Goal: Information Seeking & Learning: Learn about a topic

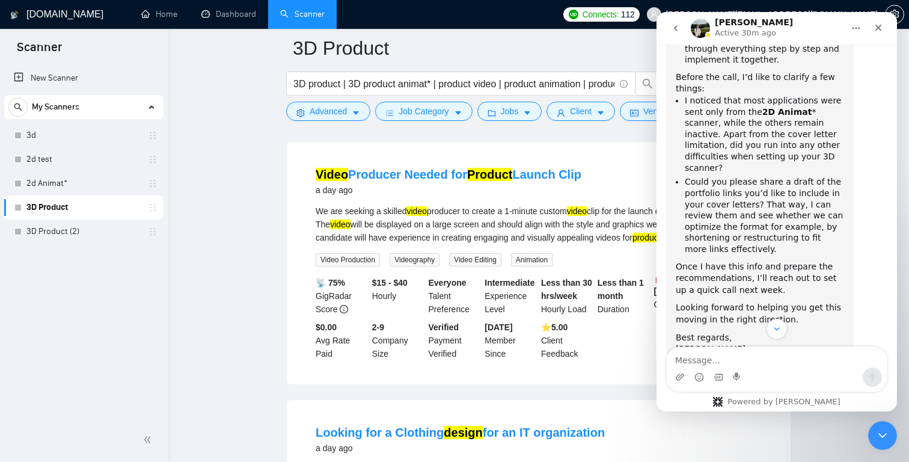
scroll to position [5999, 0]
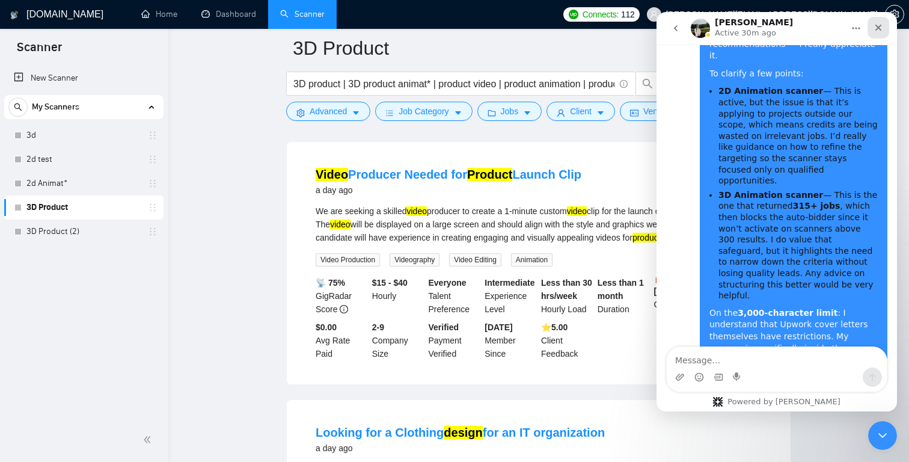
click at [881, 28] on icon "Close" at bounding box center [879, 28] width 10 height 10
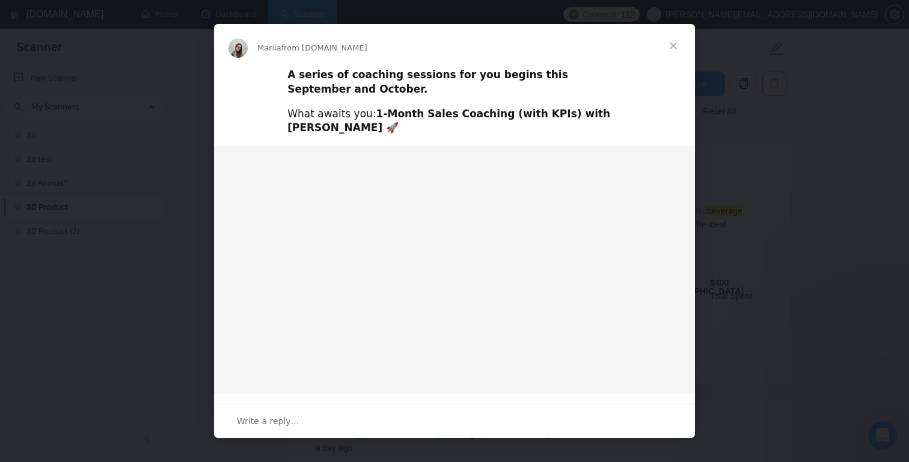
click at [676, 45] on span "Close" at bounding box center [673, 45] width 43 height 43
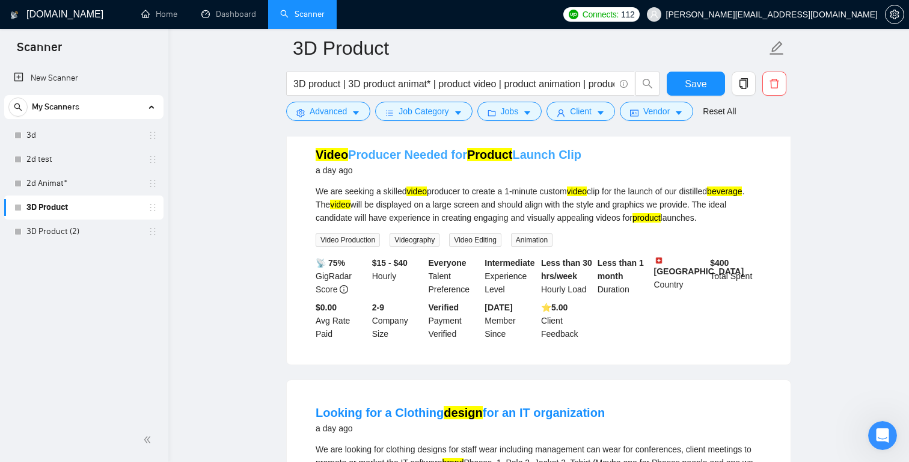
scroll to position [1821, 0]
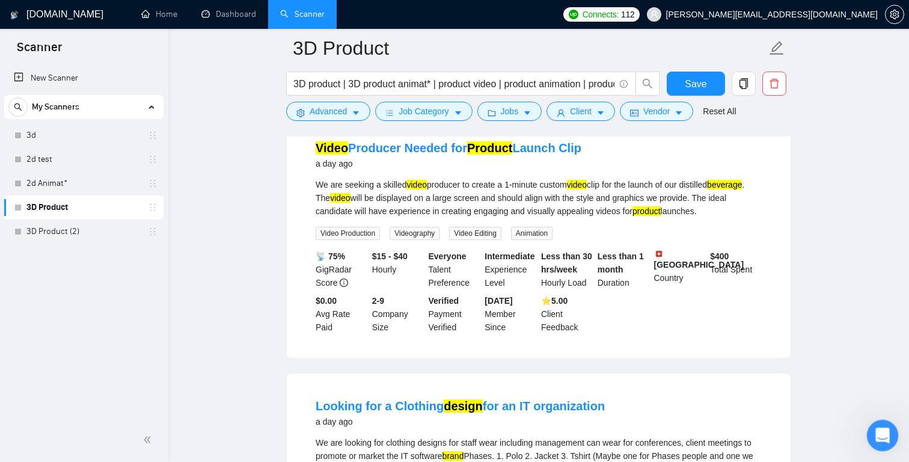
click at [881, 425] on icon "Open Intercom Messenger" at bounding box center [882, 434] width 20 height 20
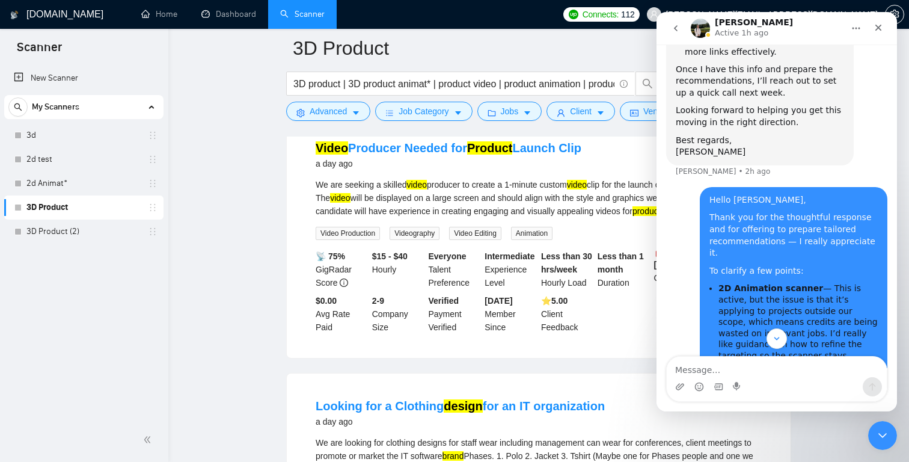
scroll to position [5989, 0]
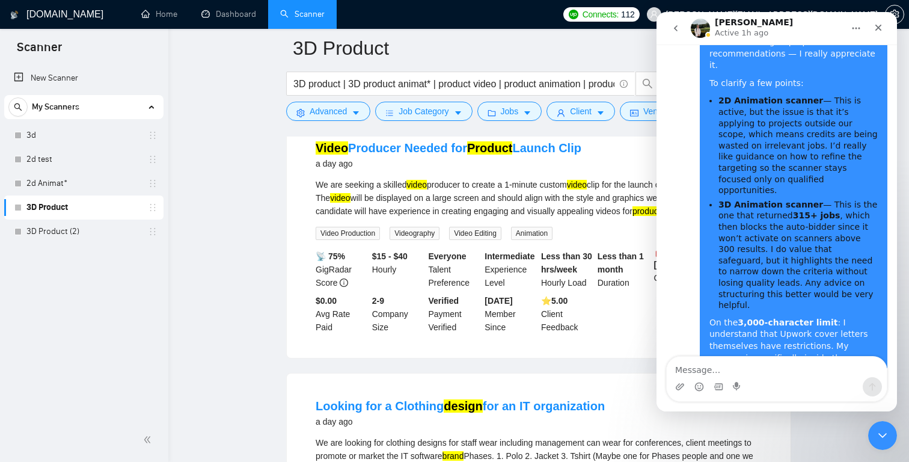
click at [878, 24] on icon "Close" at bounding box center [879, 28] width 10 height 10
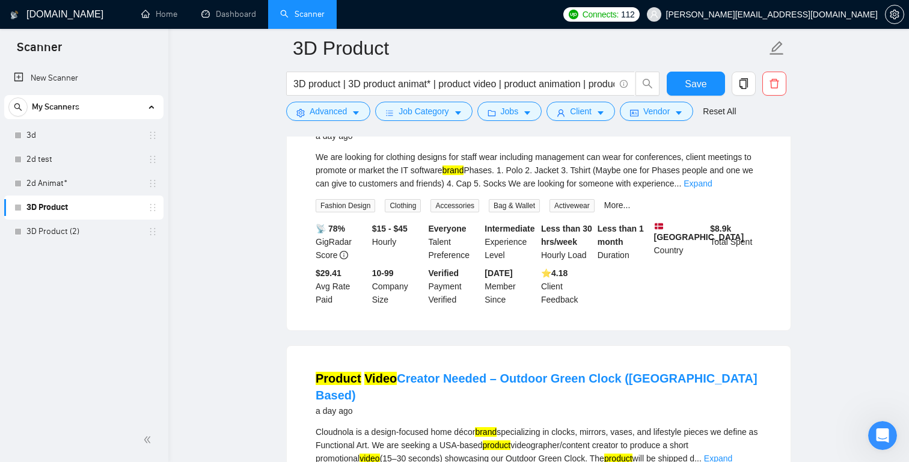
scroll to position [2112, 0]
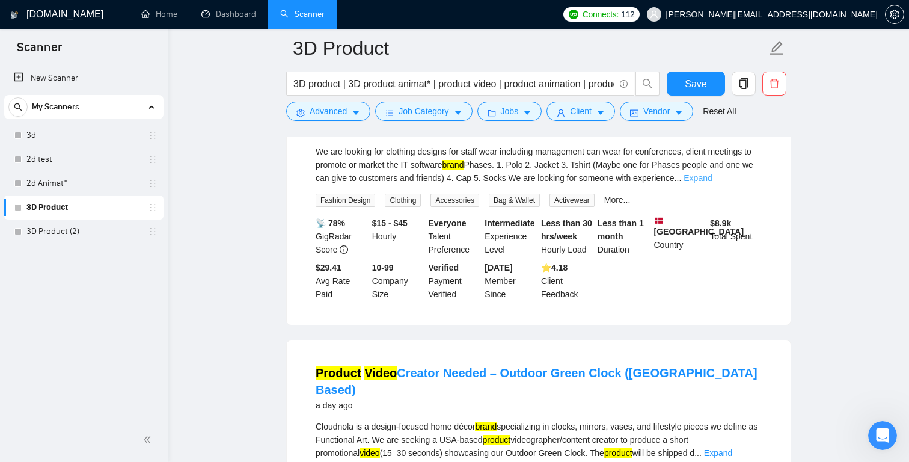
click at [712, 183] on link "Expand" at bounding box center [698, 178] width 28 height 10
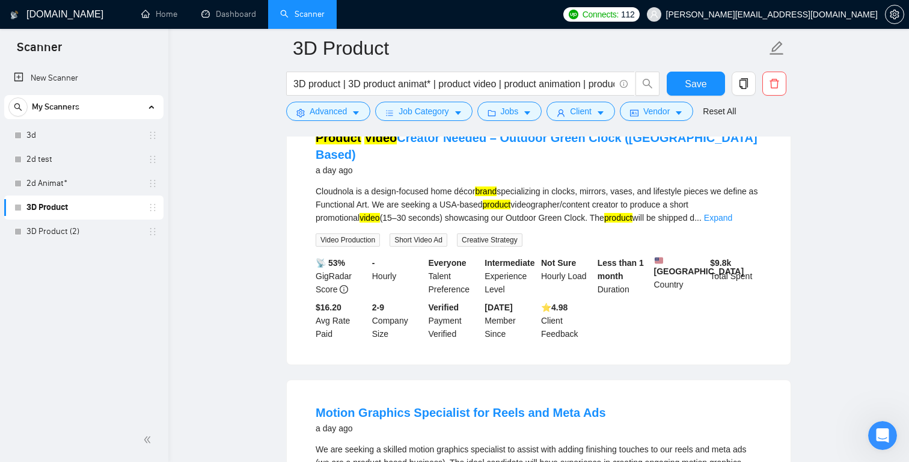
scroll to position [2359, 0]
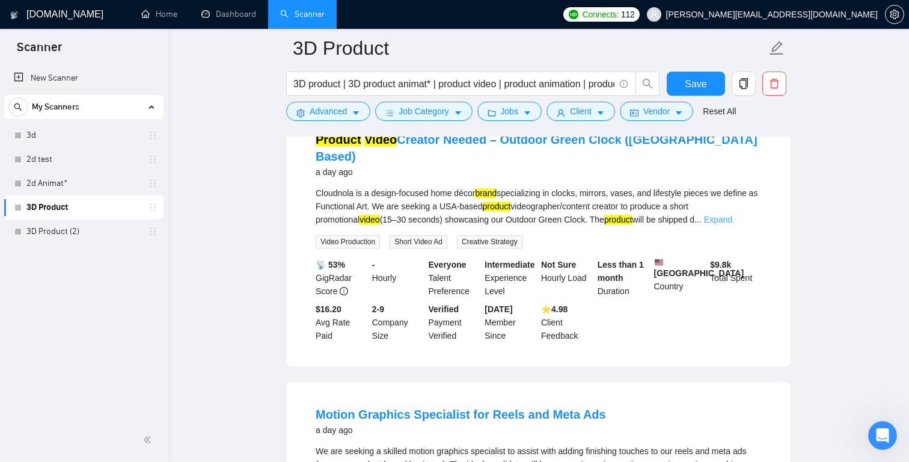
click at [733, 224] on link "Expand" at bounding box center [718, 220] width 28 height 10
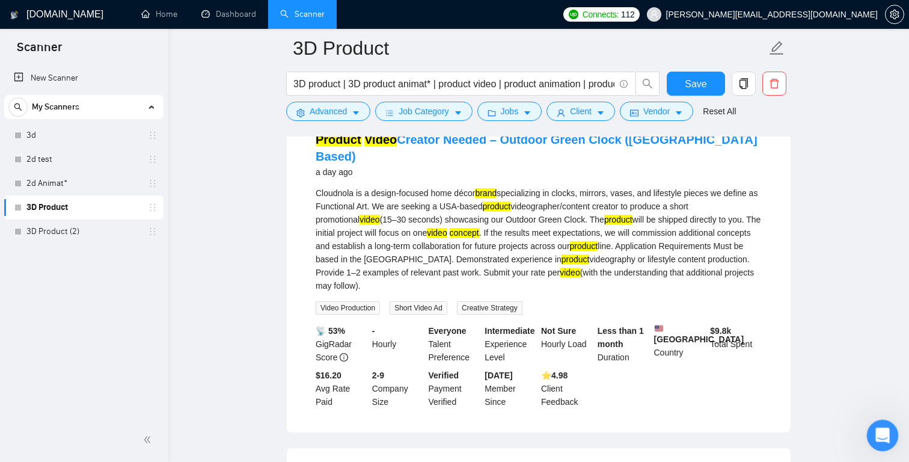
click at [891, 434] on div "Open Intercom Messenger" at bounding box center [881, 434] width 40 height 40
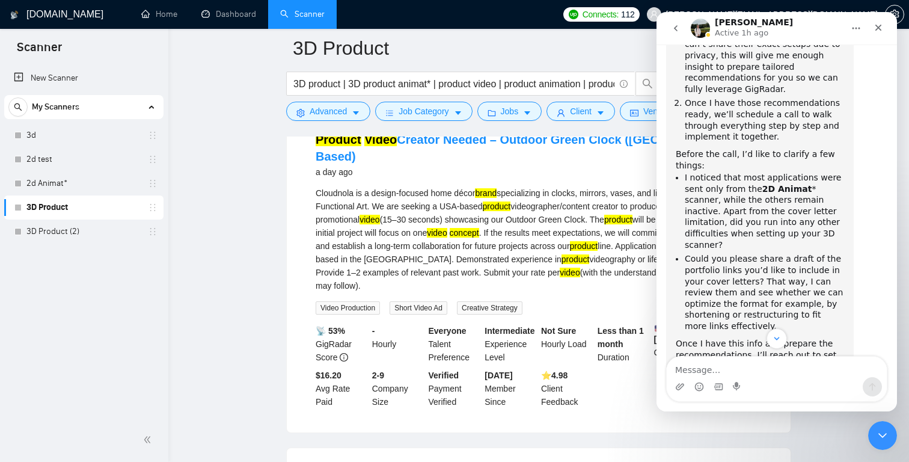
scroll to position [5989, 0]
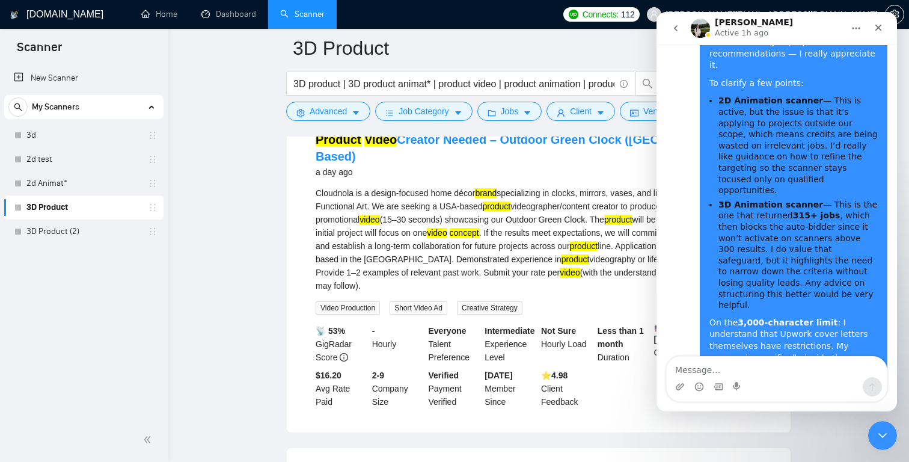
click at [879, 29] on icon "Close" at bounding box center [879, 28] width 7 height 7
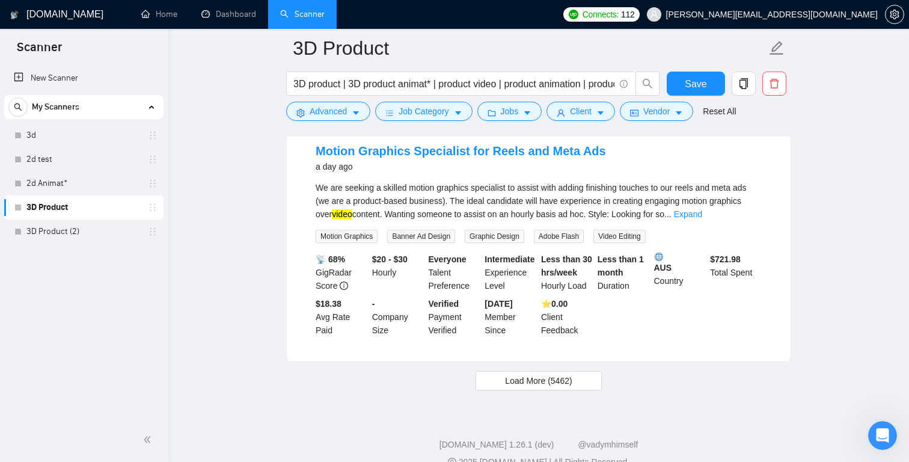
scroll to position [2689, 0]
click at [703, 218] on link "Expand" at bounding box center [688, 213] width 28 height 10
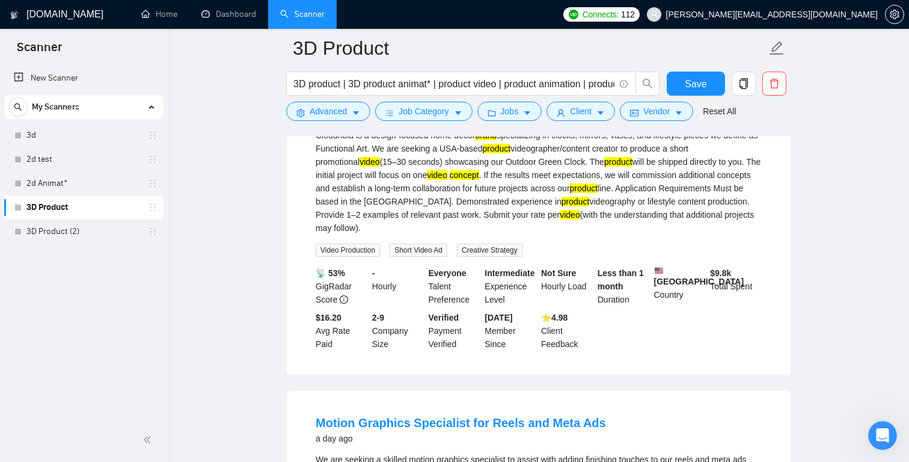
scroll to position [2517, 0]
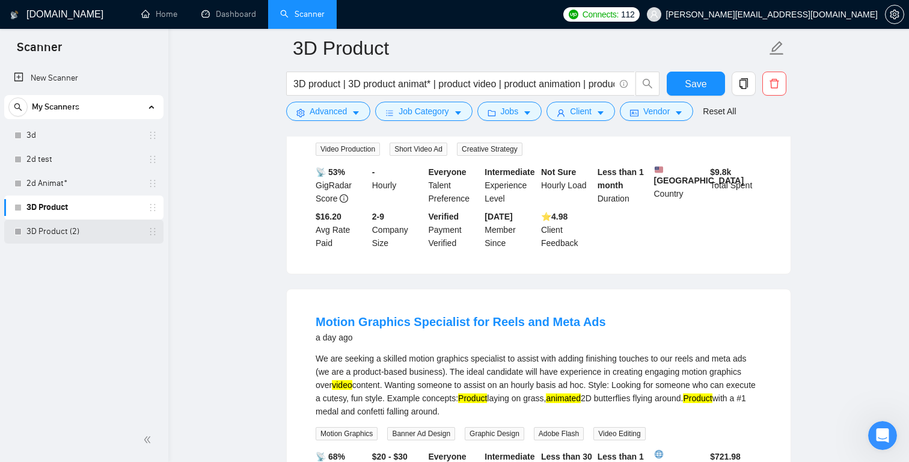
click at [76, 227] on link "3D Product (2)" at bounding box center [83, 232] width 114 height 24
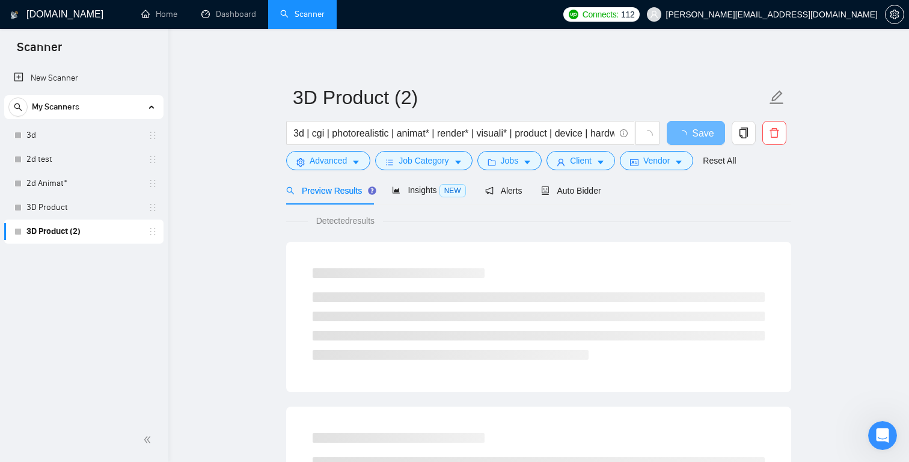
click at [455, 176] on form "3D Product (2) 3d | cgi | photorealistic | animat* | render* | visuali* | produ…" at bounding box center [538, 127] width 505 height 98
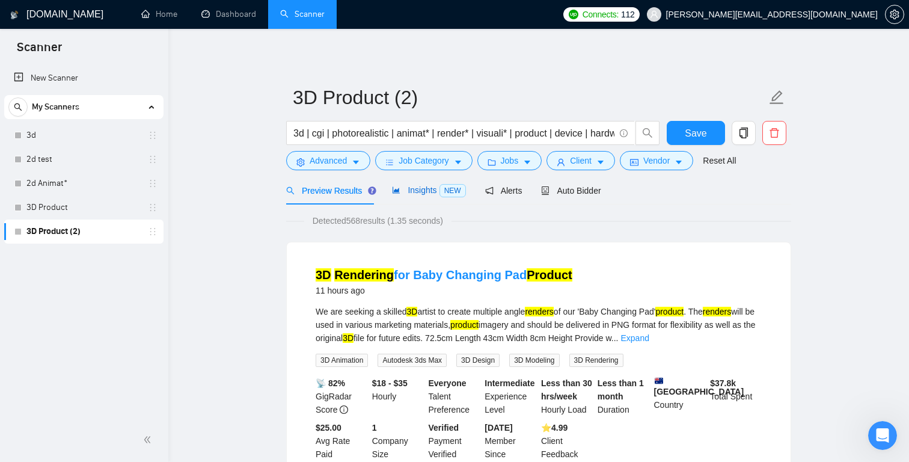
click at [428, 189] on span "Insights NEW" at bounding box center [428, 190] width 73 height 10
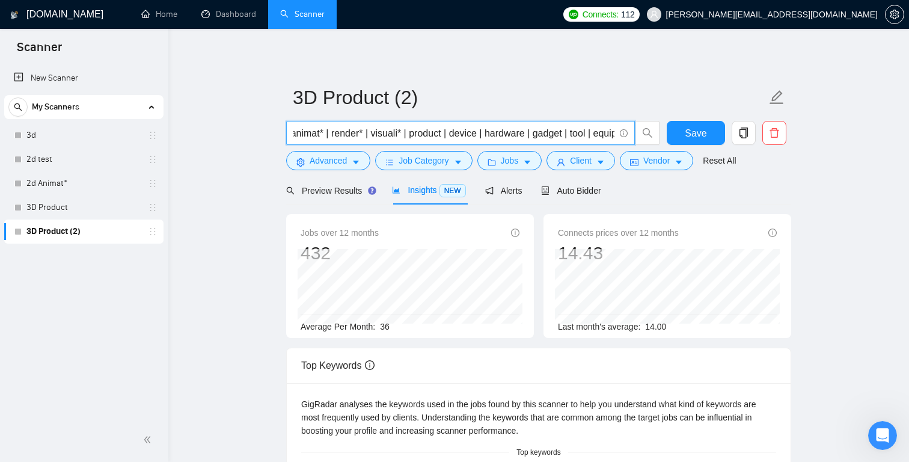
scroll to position [0, 159]
drag, startPoint x: 579, startPoint y: 132, endPoint x: 611, endPoint y: 132, distance: 32.5
click at [612, 132] on input "3d | cgi | photorealistic | animat* | render* | visuali* | product | device | h…" at bounding box center [454, 133] width 321 height 15
click at [359, 188] on span "Preview Results" at bounding box center [329, 191] width 87 height 10
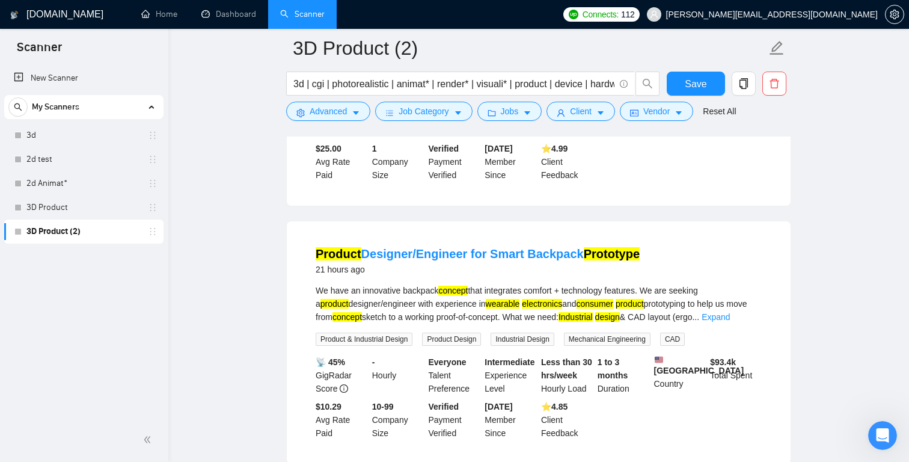
scroll to position [290, 0]
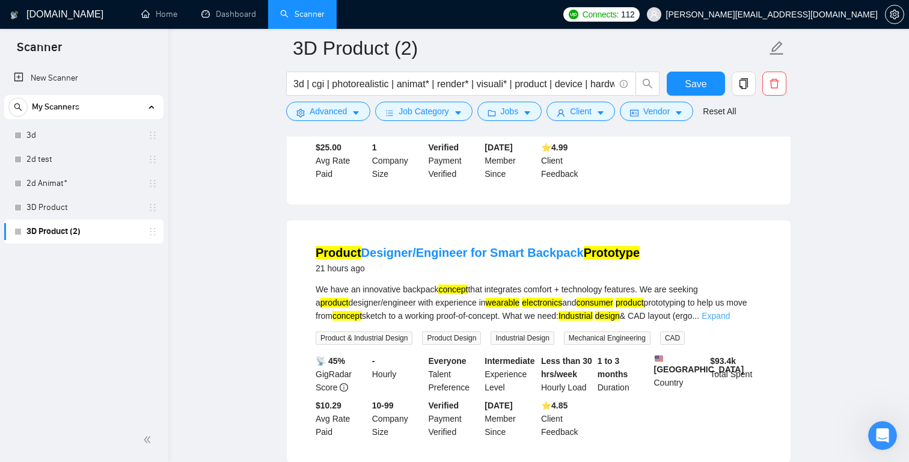
click at [730, 312] on link "Expand" at bounding box center [716, 316] width 28 height 10
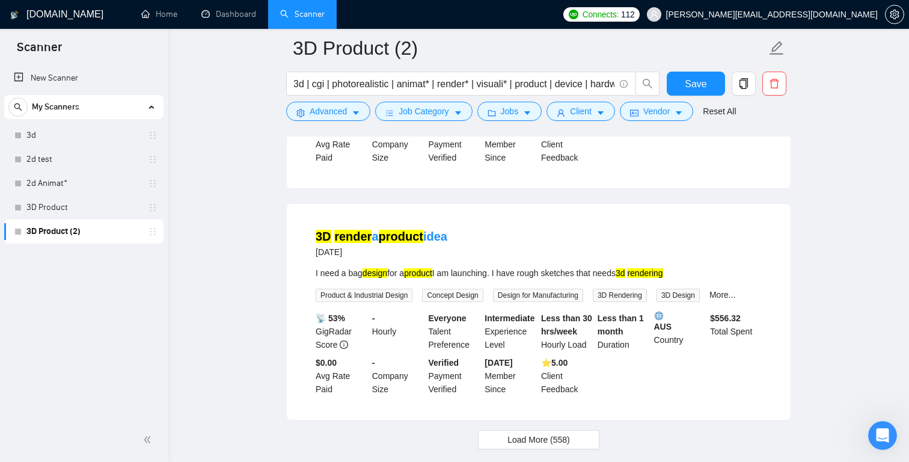
scroll to position [2627, 0]
